Goal: Transaction & Acquisition: Purchase product/service

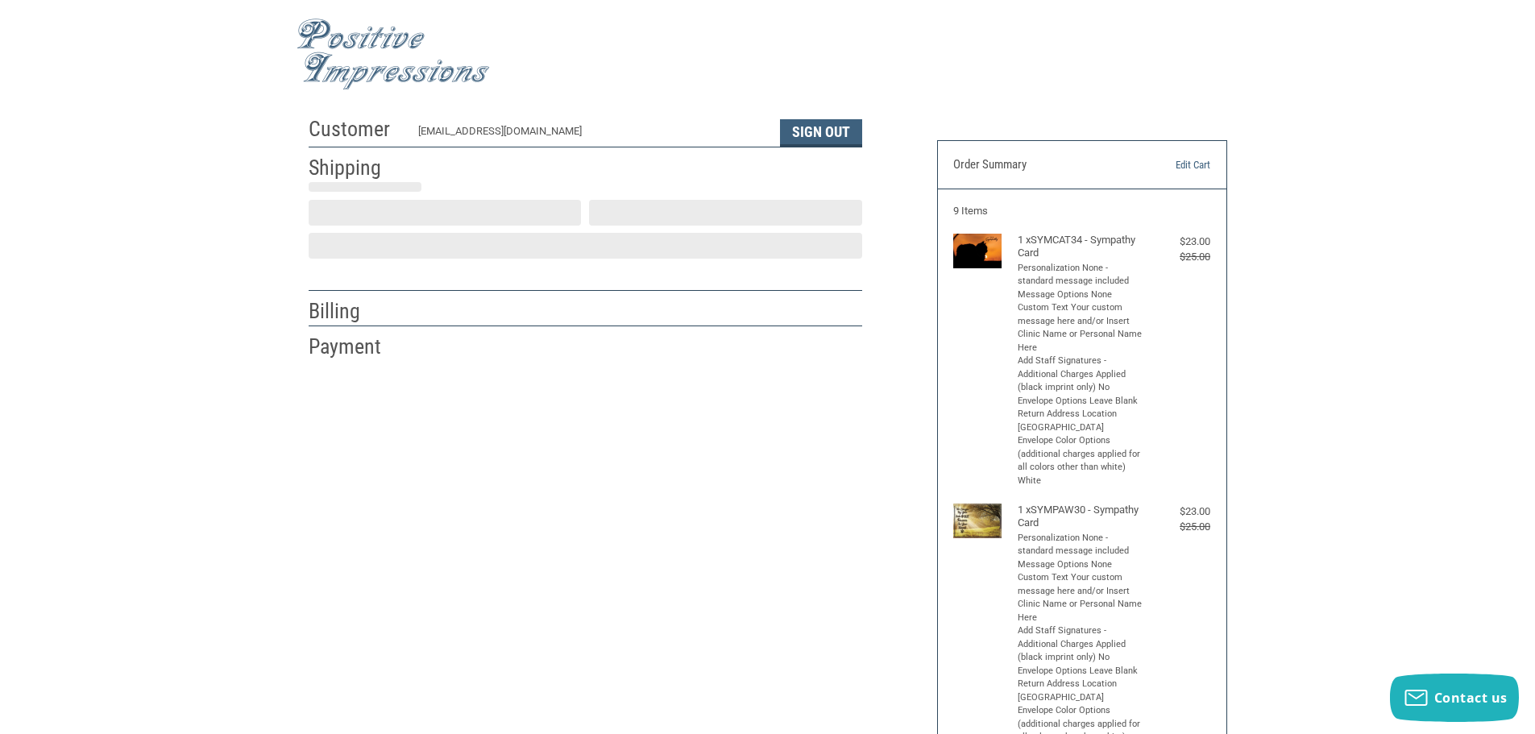
select select "US"
select select "IN"
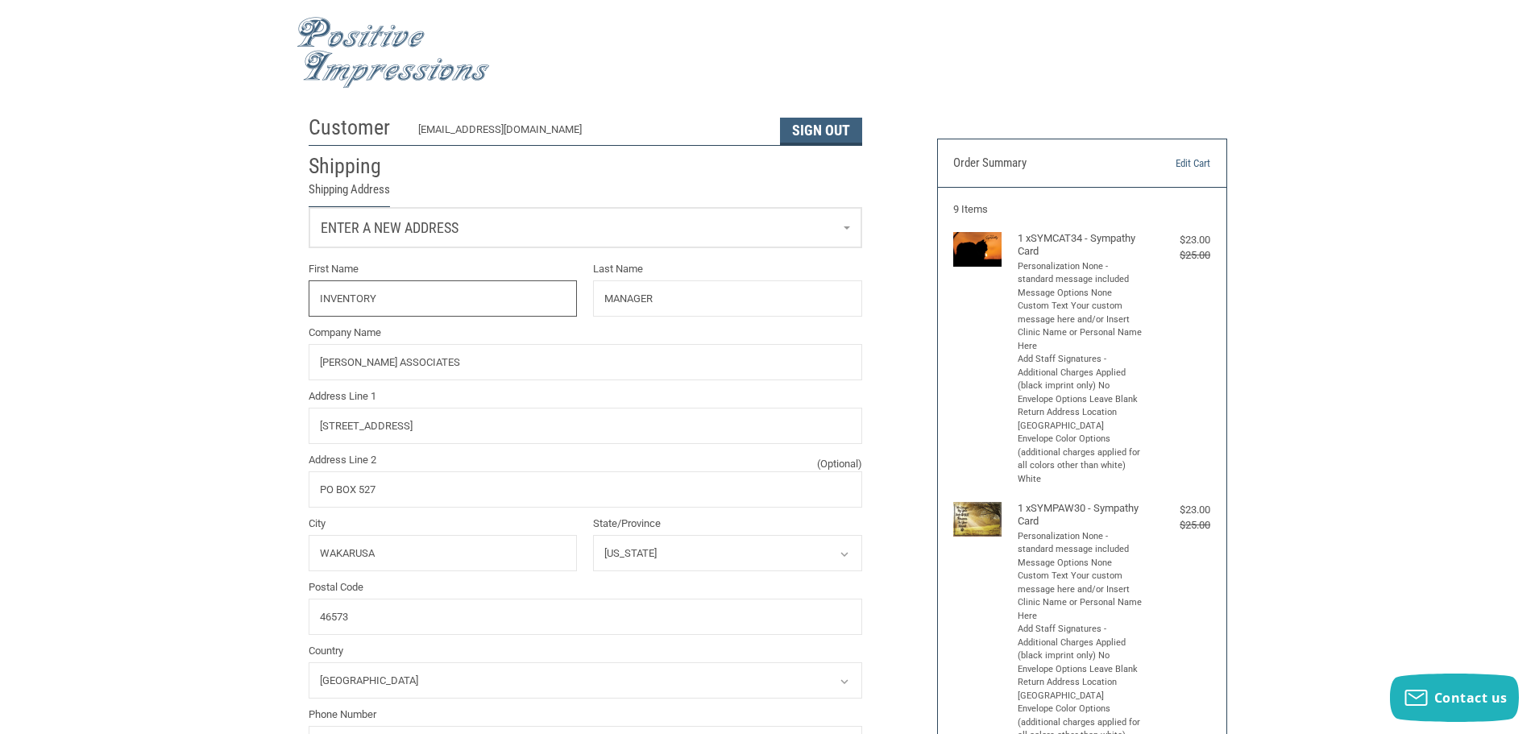
radio input "true"
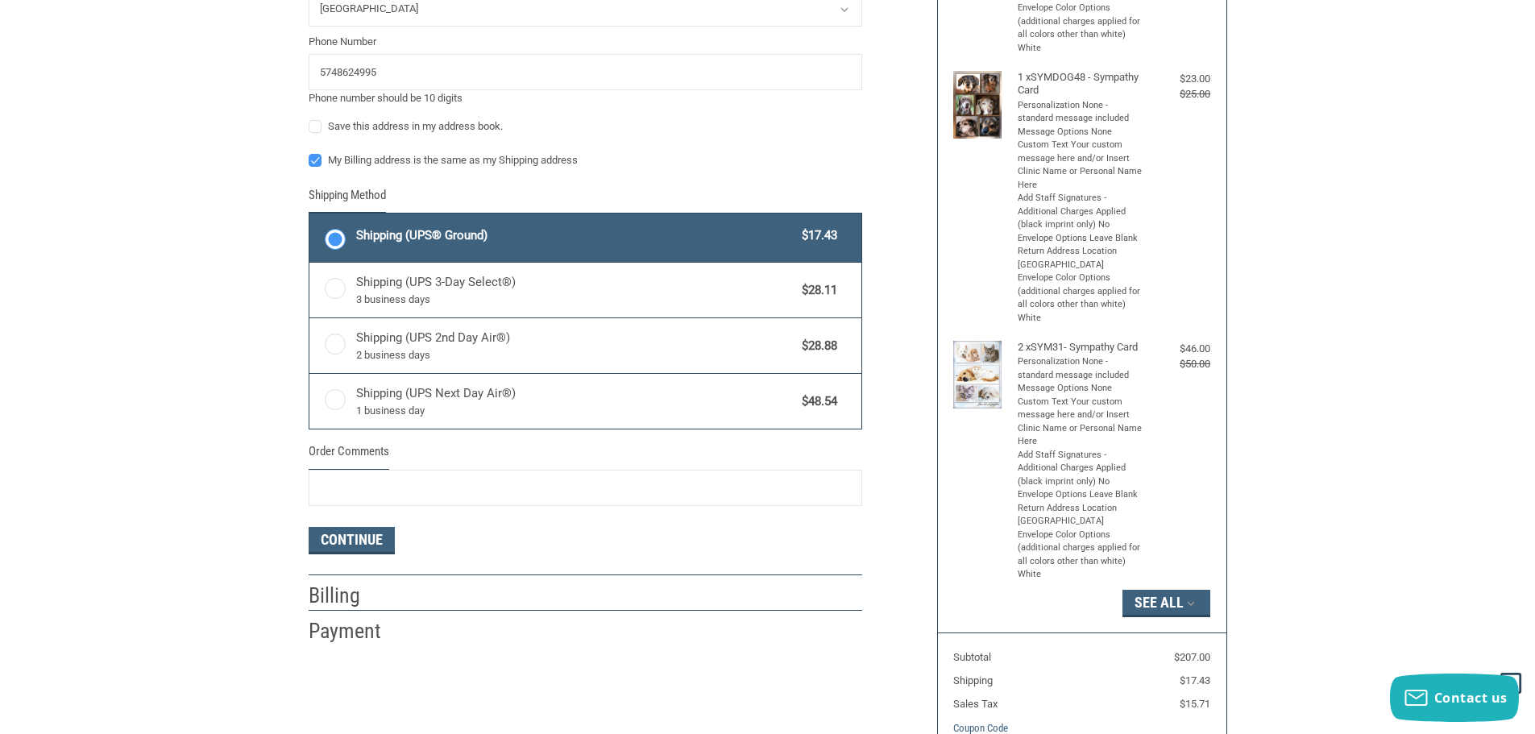
scroll to position [727, 0]
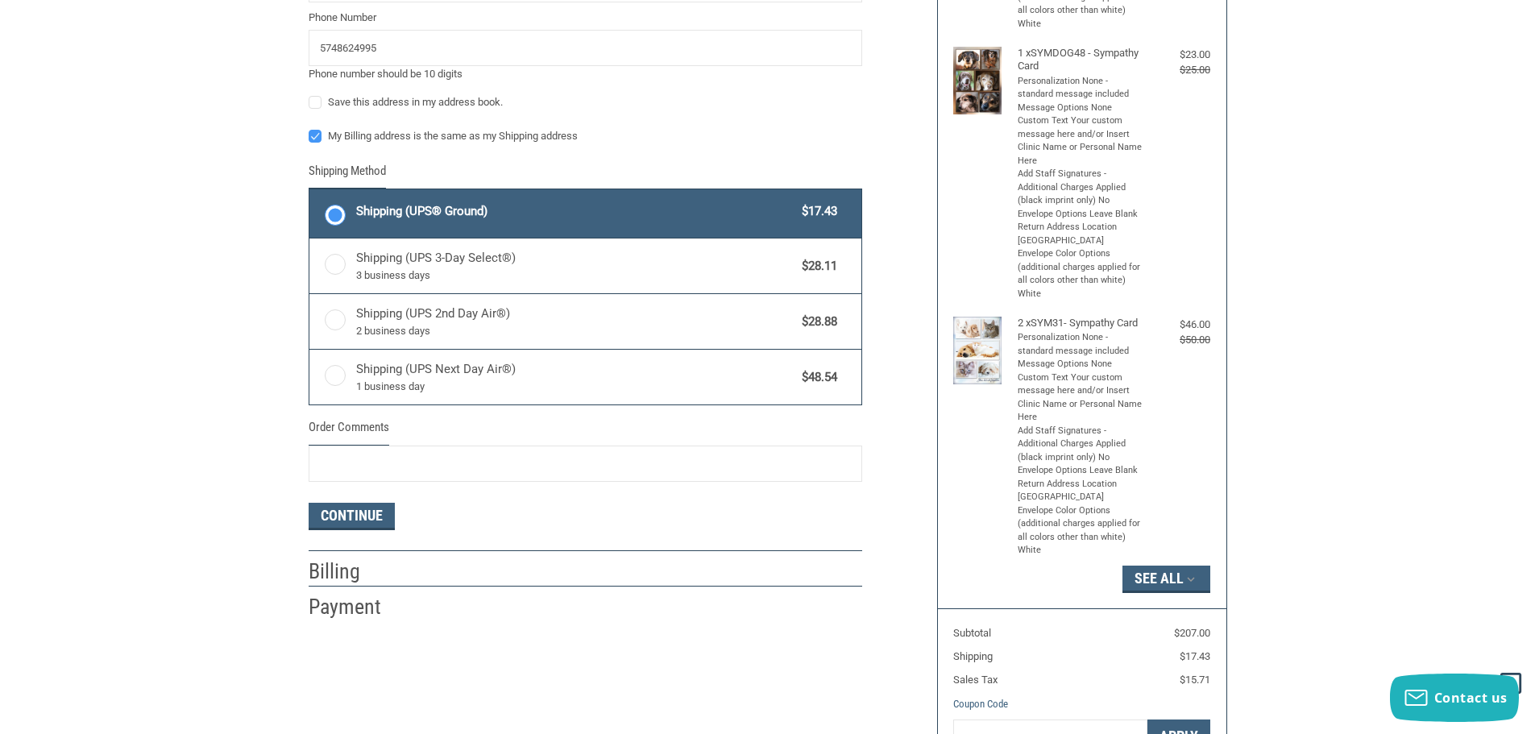
click at [309, 135] on label "My Billing address is the same as my Shipping address" at bounding box center [585, 136] width 553 height 13
click at [309, 129] on input "My Billing address is the same as my Shipping address" at bounding box center [309, 128] width 1 height 1
checkbox input "false"
click at [471, 465] on input "Order Comments" at bounding box center [585, 464] width 553 height 36
type input "1132987"
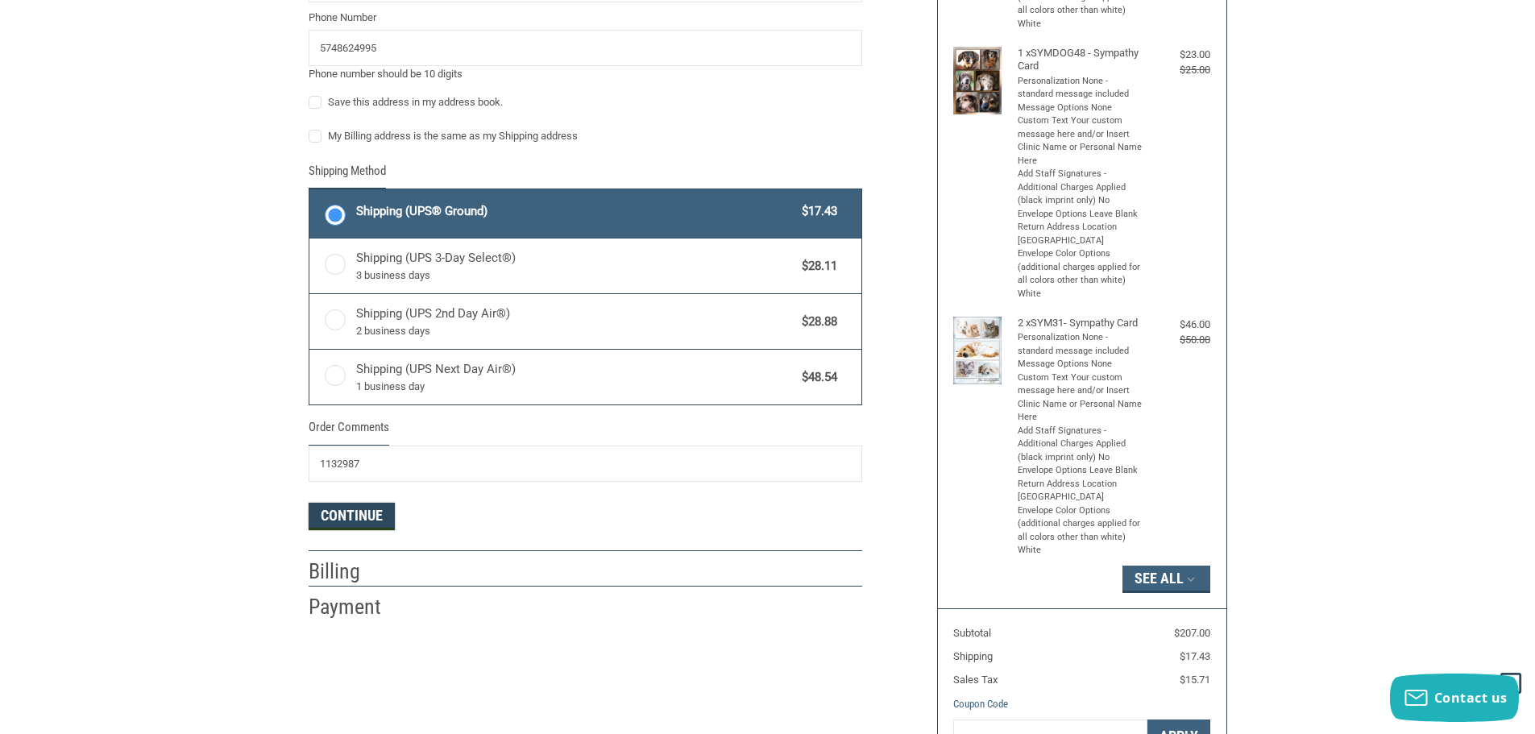
click at [332, 524] on button "Continue" at bounding box center [352, 516] width 86 height 27
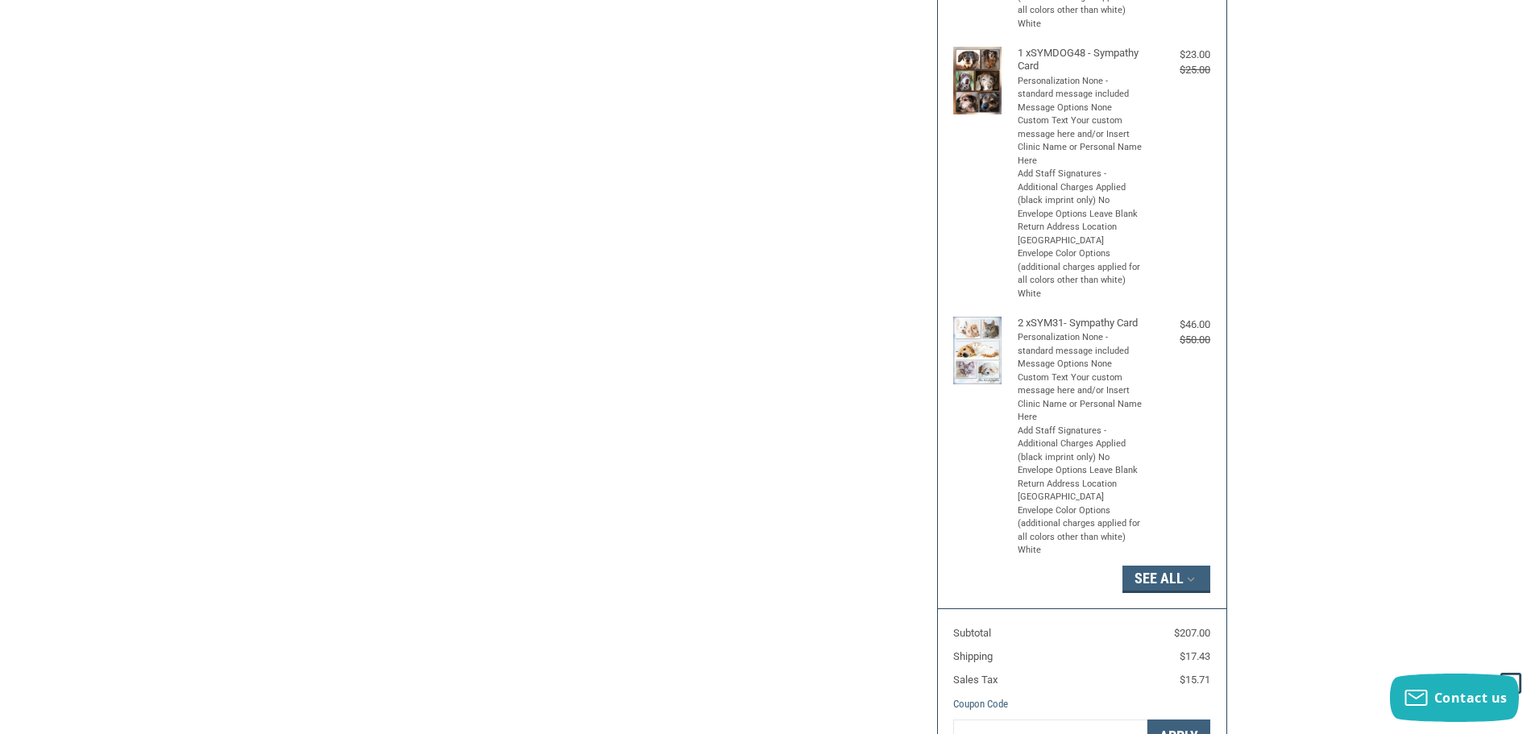
select select "US"
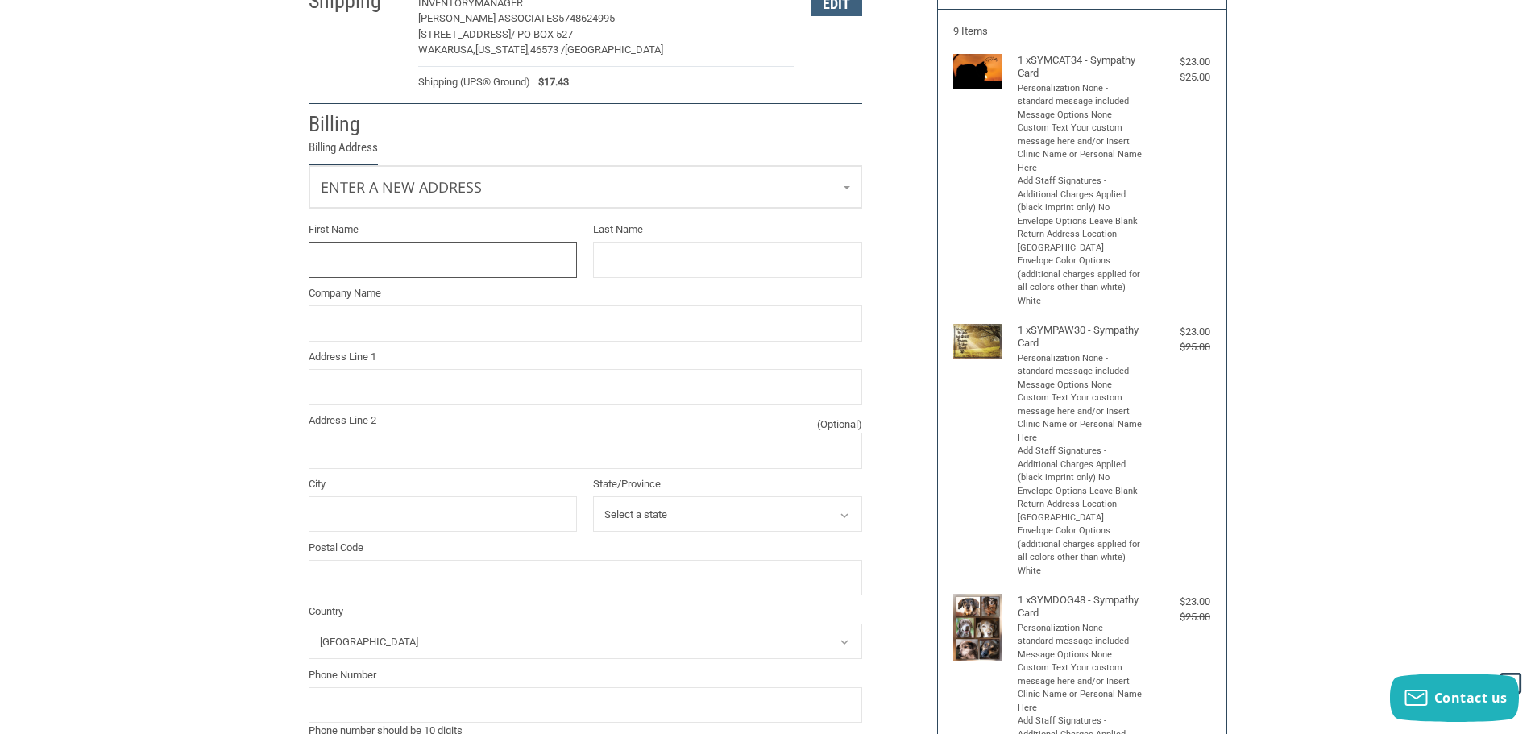
scroll to position [218, 0]
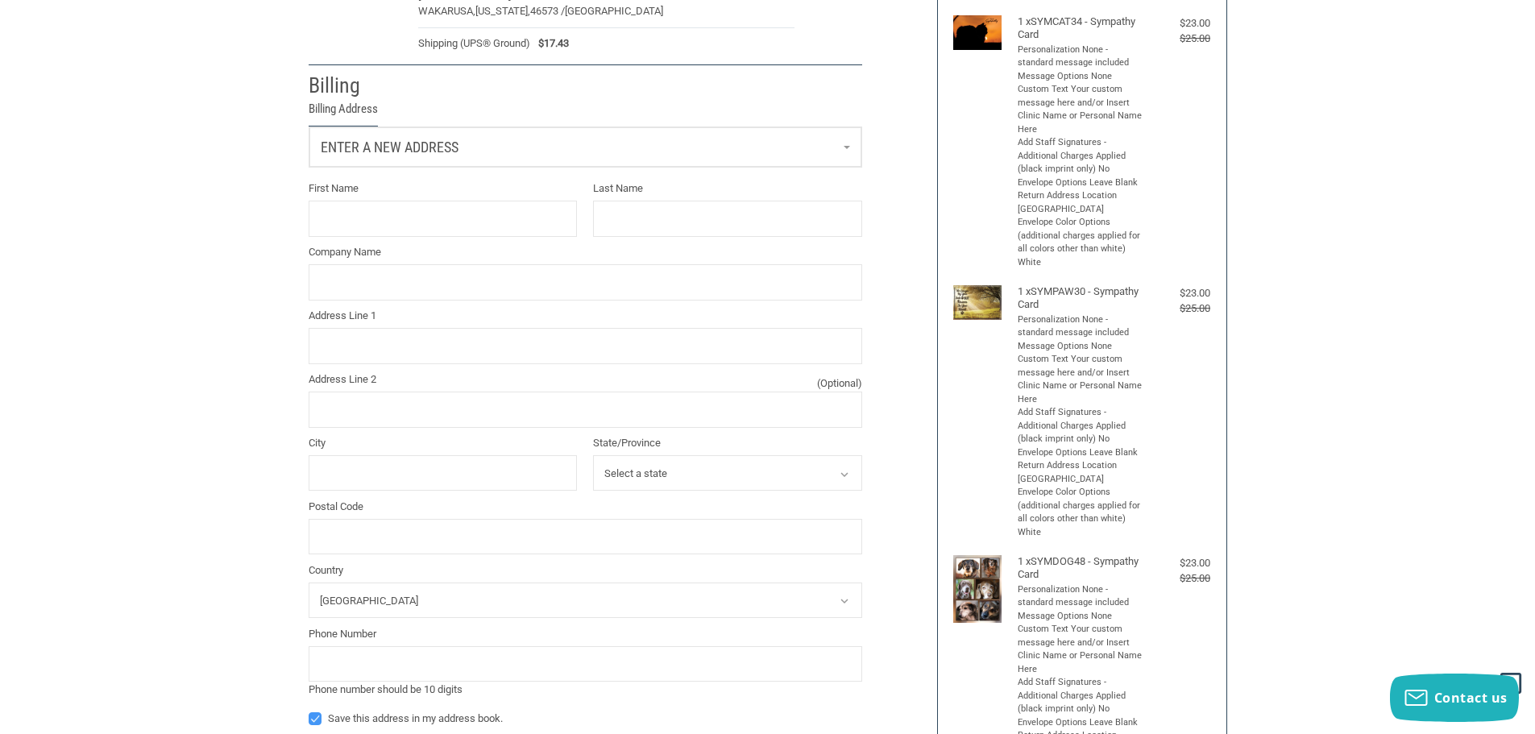
click at [570, 134] on link "Enter a new address" at bounding box center [585, 146] width 552 height 39
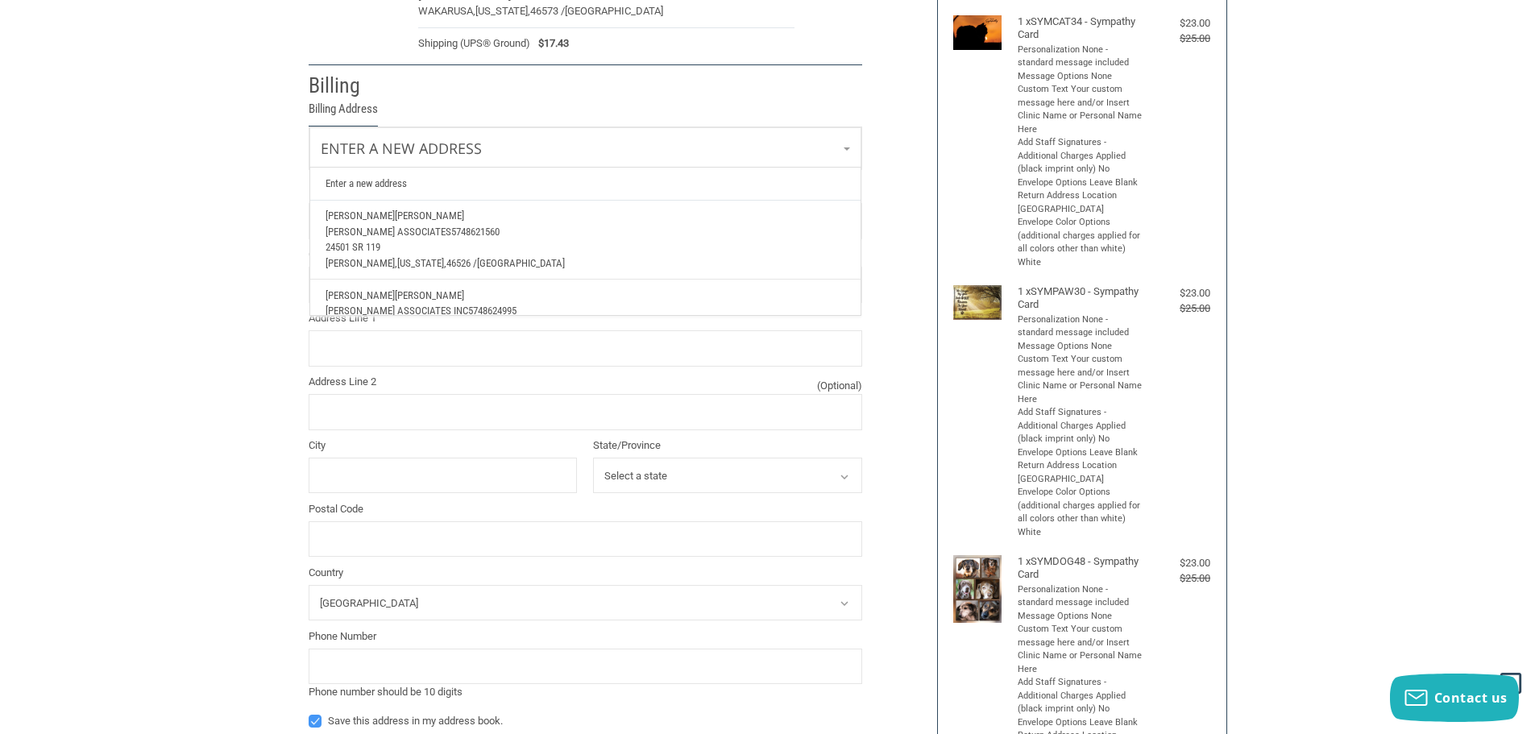
click at [451, 238] on span "5748621560" at bounding box center [475, 232] width 48 height 12
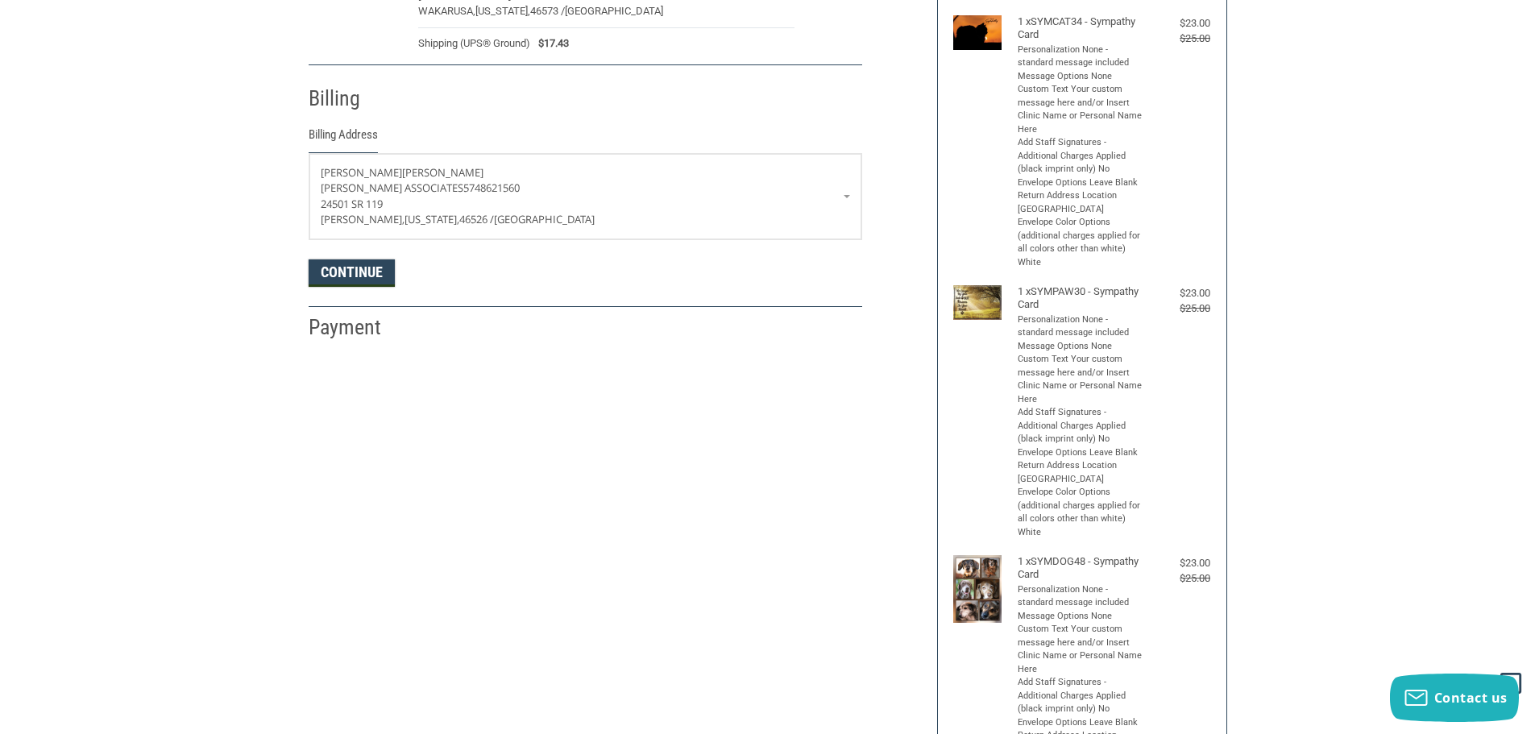
click at [362, 276] on button "Continue" at bounding box center [352, 272] width 86 height 27
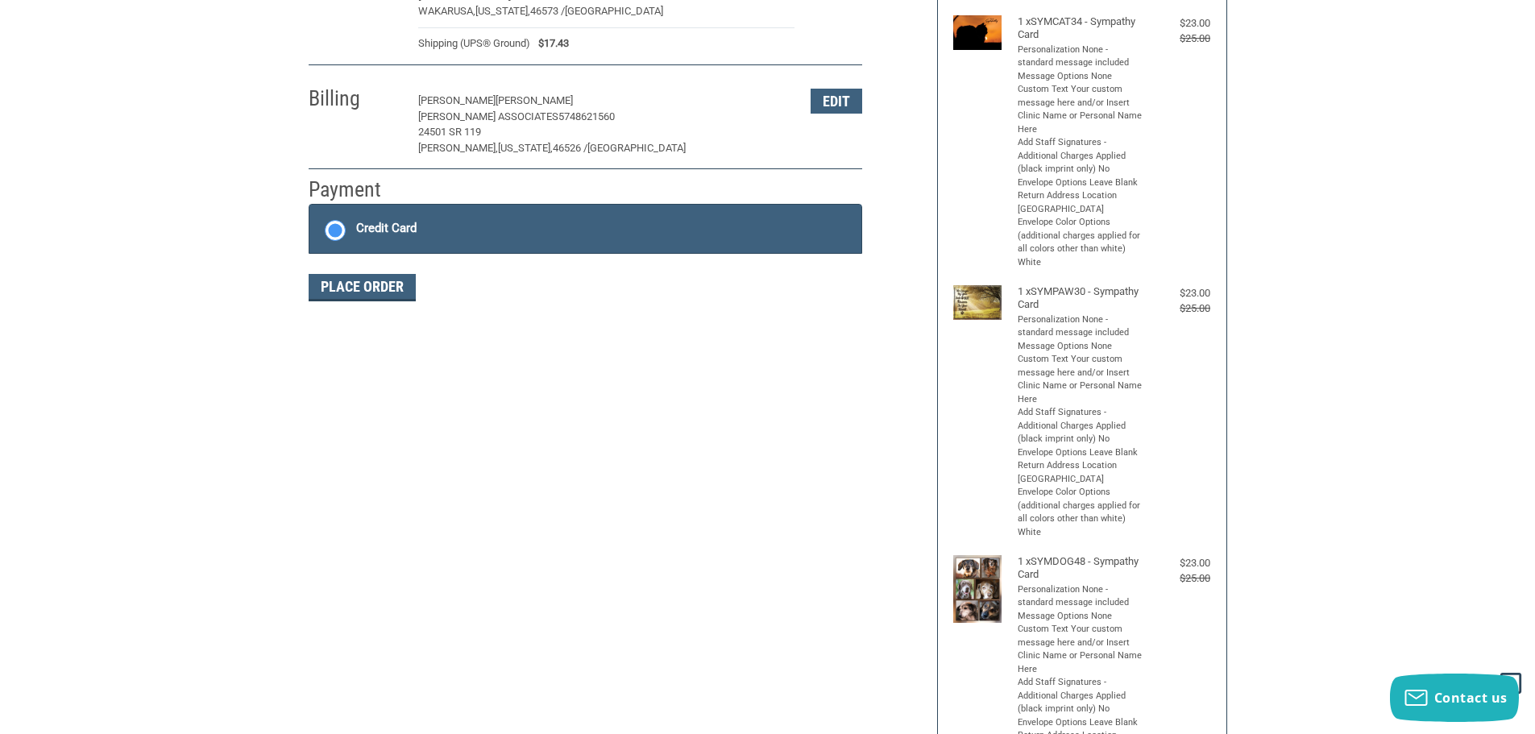
scroll to position [222, 0]
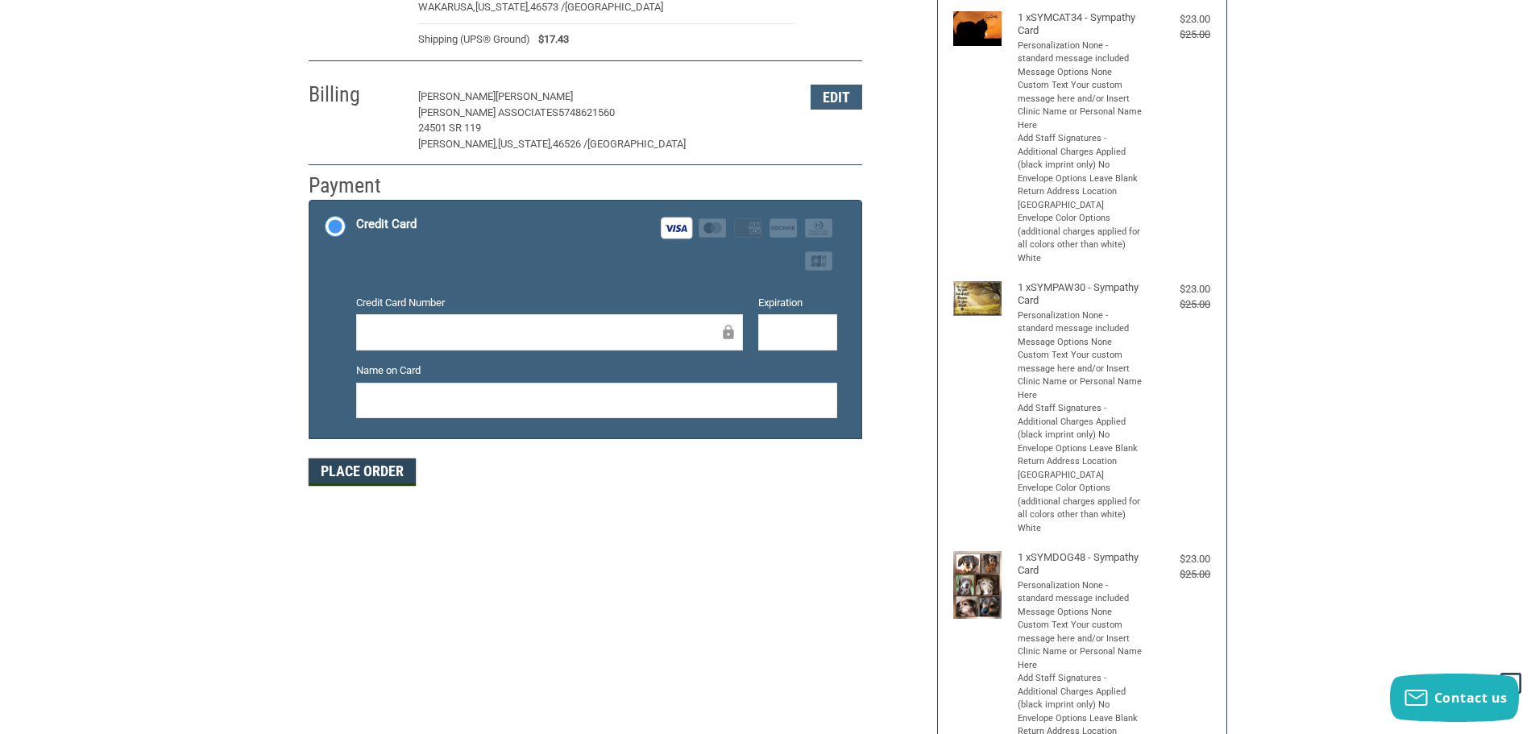
click at [363, 481] on button "Place Order" at bounding box center [362, 471] width 107 height 27
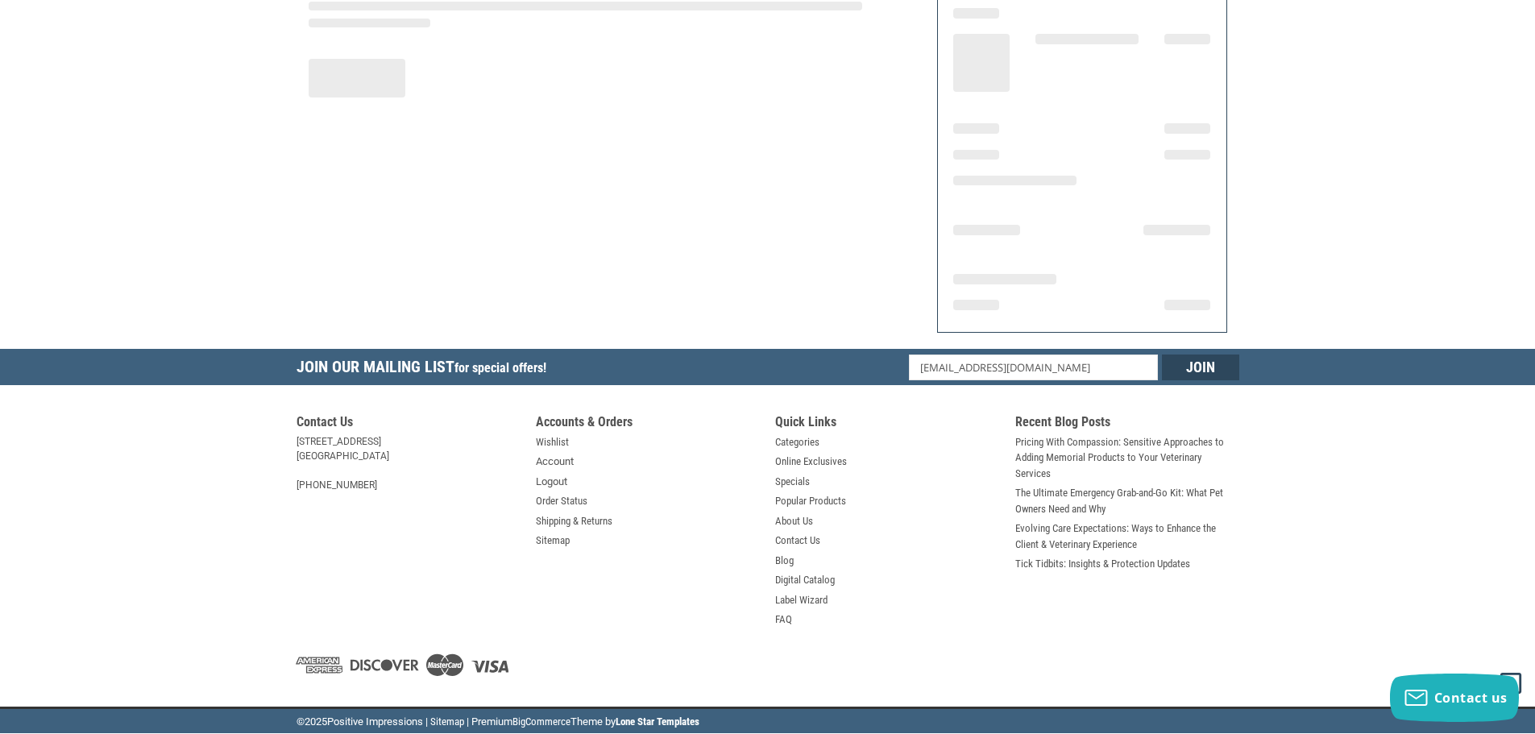
scroll to position [193, 0]
